Goal: Check status: Check status

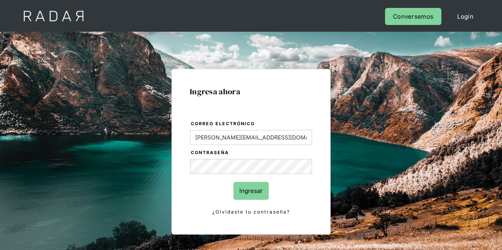
click at [249, 195] on input "Ingresar" at bounding box center [250, 191] width 35 height 18
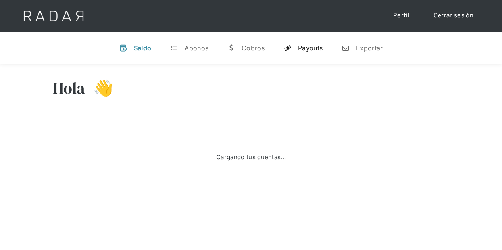
click at [309, 46] on div "Payouts" at bounding box center [310, 48] width 25 height 8
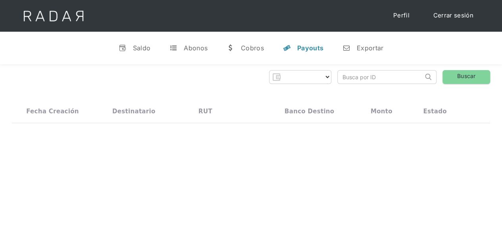
select select "prontopaga"
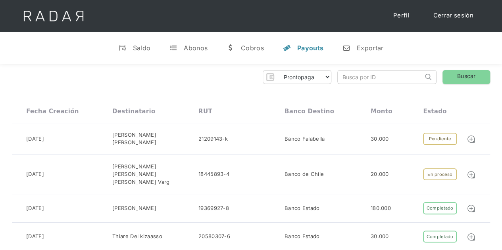
click at [357, 76] on input "search" at bounding box center [380, 77] width 85 height 13
paste input "422e30ff-136c-4a04-892d-31d24f95002f"
click at [464, 75] on link "Buscar" at bounding box center [466, 77] width 48 height 14
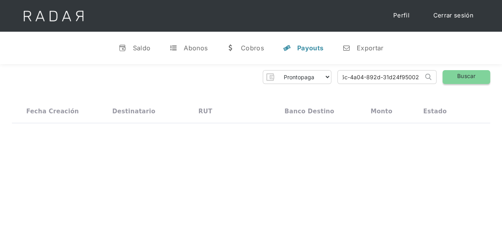
scroll to position [0, 0]
click at [460, 75] on link "Buscar" at bounding box center [466, 77] width 48 height 14
click at [343, 77] on input "422e30ff-136c-4a04-892d-31d24f95002f" at bounding box center [380, 77] width 85 height 13
click at [456, 73] on link "Buscar" at bounding box center [466, 77] width 48 height 14
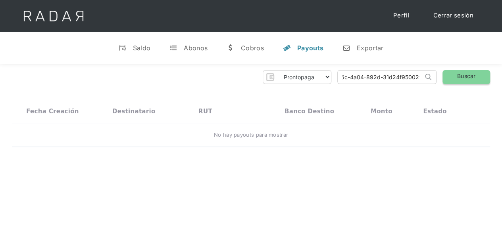
scroll to position [0, 0]
click at [409, 82] on input "422e30ff-136c-4a04-892d-31d24f95002f" at bounding box center [380, 77] width 85 height 13
drag, startPoint x: 416, startPoint y: 77, endPoint x: 284, endPoint y: 70, distance: 131.5
click at [284, 70] on div "Prontopaga Prontopaga 2 Thank you! Your submission has been received! Oops! Som…" at bounding box center [251, 77] width 478 height 14
type input "1"
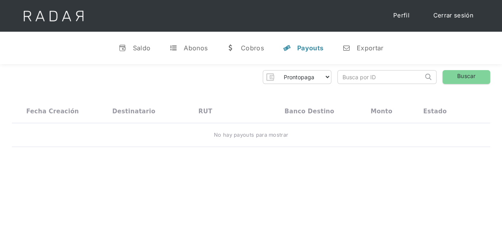
paste input "410a817b-1c47-40fd-aa8c-a2474dc0d11e"
type input "410a817b-1c47-40fd-aa8c-a2474dc0d11e"
click at [465, 73] on link "Buscar" at bounding box center [466, 77] width 48 height 14
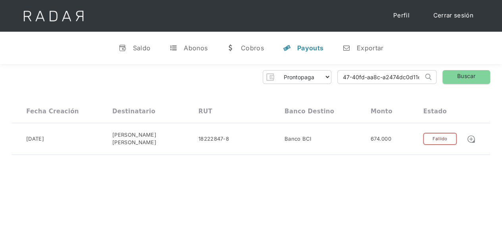
drag, startPoint x: 341, startPoint y: 77, endPoint x: 499, endPoint y: 89, distance: 157.9
click at [498, 88] on div "Prontopaga Prontopaga 2 Thank you! Your submission has been received! Oops! Som…" at bounding box center [251, 112] width 502 height 97
paste input "60866a4a-1d21-476d-b79a-7bd79c2908e7"
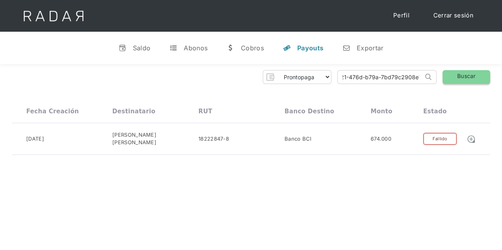
click at [467, 76] on link "Buscar" at bounding box center [466, 77] width 48 height 14
click at [415, 77] on input "60866a4a-1d21-476d-b79a-7bd79c2908e7" at bounding box center [380, 77] width 85 height 13
drag, startPoint x: 418, startPoint y: 75, endPoint x: 279, endPoint y: 73, distance: 138.8
click at [279, 73] on div "Prontopaga Prontopaga 2 Thank you! Your submission has been received! Oops! Som…" at bounding box center [251, 77] width 478 height 14
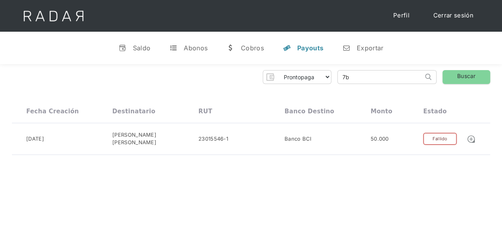
type input "7"
paste input "adcee93f-fdec-4b90-941a-5b6336e86aba"
type input "adcee93f-fdec-4b90-941a-5b6336e86aba"
click at [457, 72] on link "Buscar" at bounding box center [466, 77] width 48 height 14
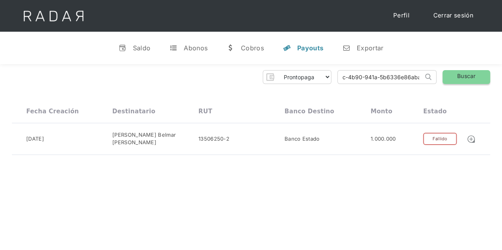
drag, startPoint x: 341, startPoint y: 78, endPoint x: 478, endPoint y: 75, distance: 136.9
click at [478, 75] on div "Prontopaga Prontopaga 2 Thank you! Your submission has been received! Oops! Som…" at bounding box center [251, 77] width 478 height 14
paste input "24905a24-dadf-4a87-817f-ec280e5efaa9"
type input "24905a24-dadf-4a87-817f-ec280e5efaa9"
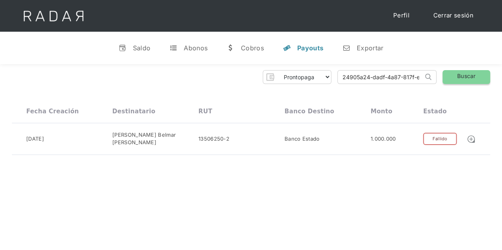
click at [479, 74] on link "Buscar" at bounding box center [466, 77] width 48 height 14
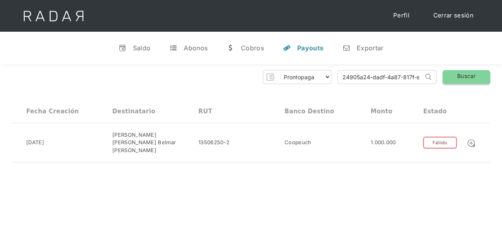
scroll to position [0, 35]
drag, startPoint x: 342, startPoint y: 77, endPoint x: 451, endPoint y: 77, distance: 109.5
click at [451, 77] on div "Prontopaga Prontopaga 2 Thank you! Your submission has been received! Oops! Som…" at bounding box center [251, 77] width 478 height 14
paste input "6177c208-1307-4831-852c-ee3674554f56"
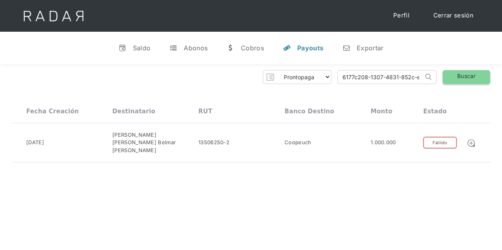
click at [468, 77] on link "Buscar" at bounding box center [466, 77] width 48 height 14
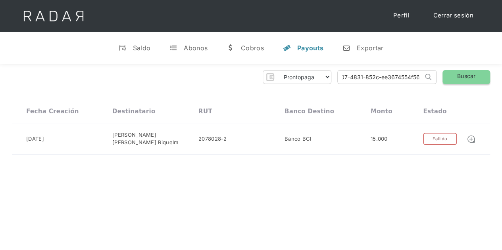
drag, startPoint x: 343, startPoint y: 76, endPoint x: 464, endPoint y: 71, distance: 121.1
click at [464, 71] on div "Prontopaga Prontopaga 2 Thank you! Your submission has been received! Oops! Som…" at bounding box center [251, 77] width 478 height 14
paste input "21f249d6-086f-438c-b330-772050cb683f"
click at [449, 76] on link "Buscar" at bounding box center [466, 77] width 48 height 14
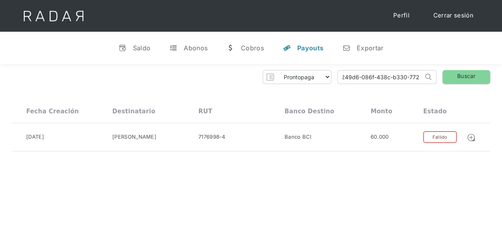
scroll to position [0, 0]
drag, startPoint x: 420, startPoint y: 76, endPoint x: 324, endPoint y: 69, distance: 96.2
click at [321, 72] on div "Prontopaga Prontopaga 2 Thank you! Your submission has been received! Oops! Som…" at bounding box center [251, 77] width 478 height 14
type input "7"
paste input "9b6bba41-114c-4630-8d2c-66be77b39996"
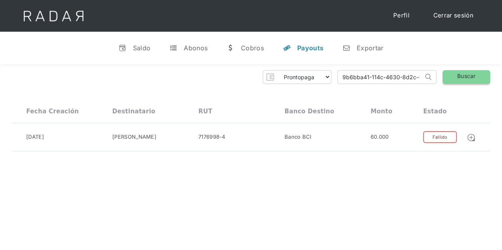
type input "9b6bba41-114c-4630-8d2c-66be77b39996"
click at [474, 73] on link "Buscar" at bounding box center [466, 77] width 48 height 14
drag, startPoint x: 345, startPoint y: 77, endPoint x: 447, endPoint y: 75, distance: 101.9
click at [447, 75] on div "Prontopaga Prontopaga 2 Thank you! Your submission has been received! Oops! Som…" at bounding box center [251, 77] width 478 height 14
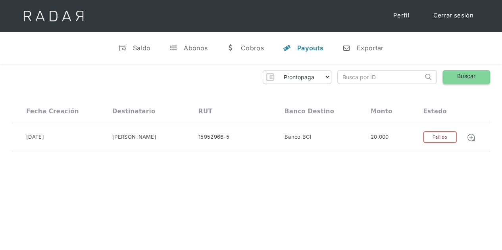
scroll to position [0, 0]
paste input "e00db13a-7531-469d-83ae-1107a4c34898"
type input "e00db13a-7531-469d-83ae-1107a4c34898"
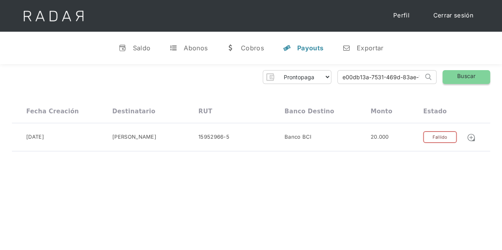
click at [461, 73] on link "Buscar" at bounding box center [466, 77] width 48 height 14
drag, startPoint x: 341, startPoint y: 77, endPoint x: 535, endPoint y: 80, distance: 194.4
click at [501, 80] on html "Cargando... Cerrar sesión Perfil v Saldo t Abonos w Cobros y Payouts n Exportar…" at bounding box center [251, 125] width 502 height 250
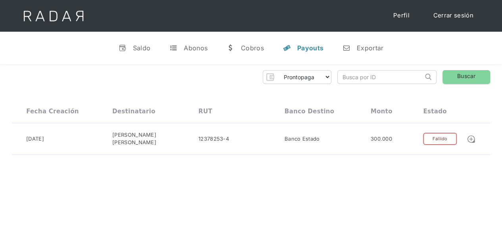
paste input "b72a9643-902f-4629-8774-05a3d296265d"
type input "b72a9643-902f-4629-8774-05a3d296265d"
click at [464, 75] on link "Buscar" at bounding box center [466, 77] width 48 height 14
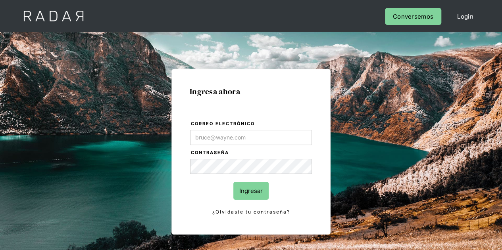
type input "[PERSON_NAME][EMAIL_ADDRESS][DOMAIN_NAME]"
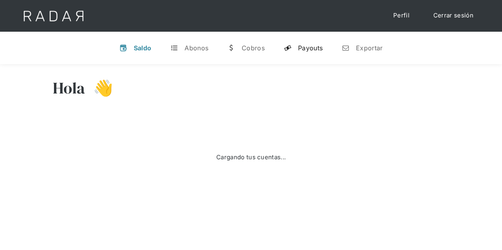
click at [316, 50] on div "Payouts" at bounding box center [310, 48] width 25 height 8
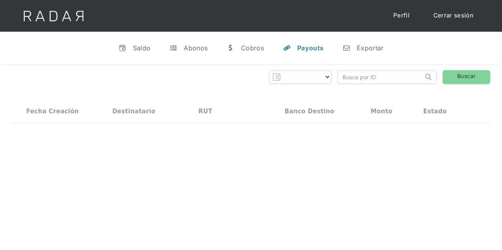
click at [364, 77] on input "search" at bounding box center [380, 77] width 85 height 13
paste input "b72a9643-902f-4629-8774-05a3d296265d"
type input "b72a9643-902f-4629-8774-05a3d296265d"
select select "prontopaga"
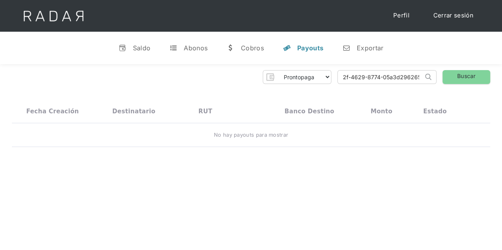
scroll to position [0, 40]
type input "b72a9643-902f-4629-8774-05a3d296265d"
click at [463, 75] on link "Buscar" at bounding box center [466, 77] width 48 height 14
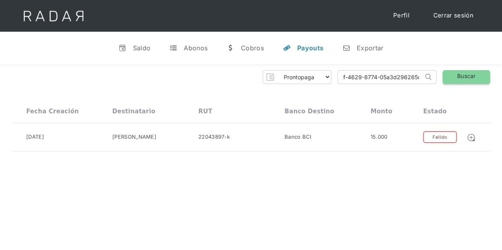
drag, startPoint x: 372, startPoint y: 77, endPoint x: 470, endPoint y: 78, distance: 98.4
click at [464, 80] on div "Prontopaga Prontopaga 2 Thank you! Your submission has been received! Oops! Som…" at bounding box center [251, 77] width 478 height 14
paste input "422945e0-e2ba-400e-891d-b3cd813ebf79"
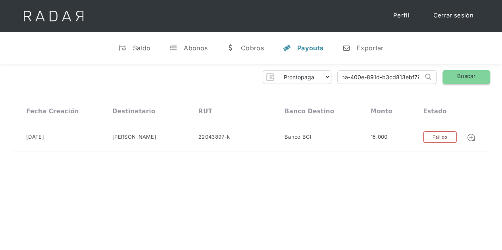
type input "422945e0-e2ba-400e-891d-b3cd813ebf79"
click at [470, 78] on link "Buscar" at bounding box center [466, 77] width 48 height 14
